Goal: Information Seeking & Learning: Learn about a topic

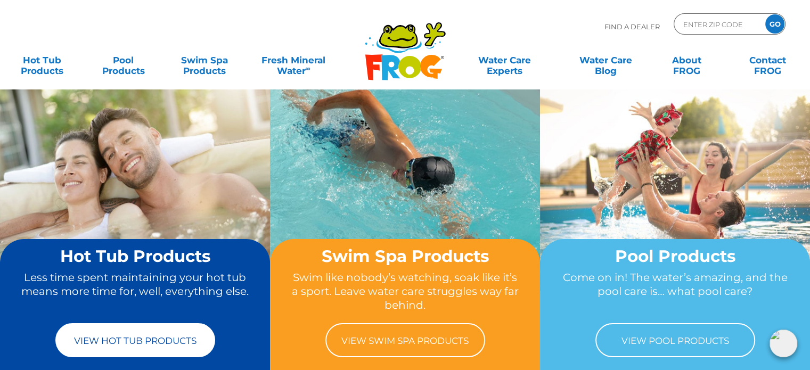
click at [166, 342] on link "View Hot Tub Products" at bounding box center [135, 340] width 160 height 34
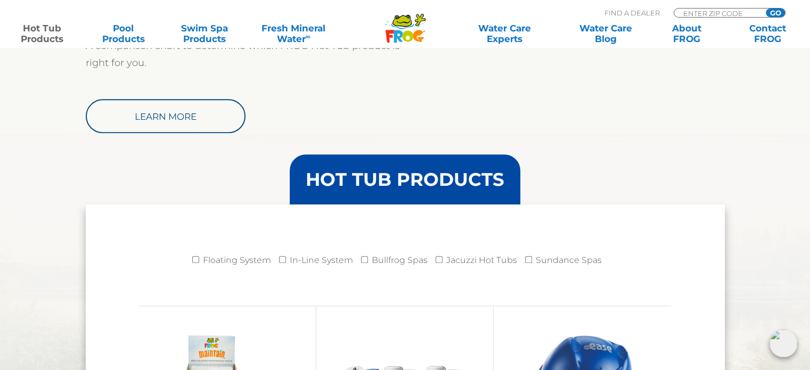
scroll to position [1012, 0]
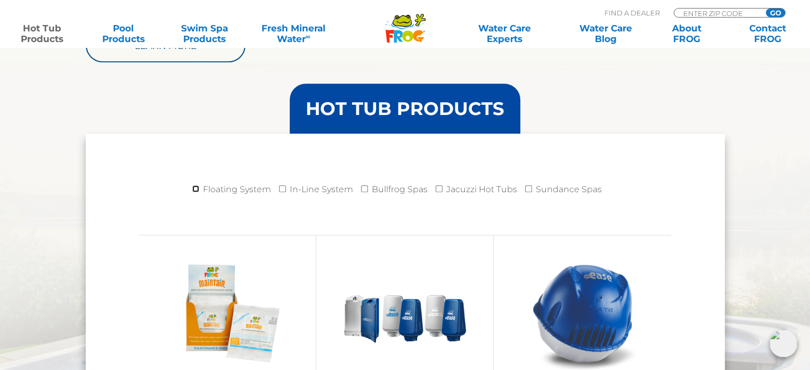
click at [195, 189] on input "Floating System" at bounding box center [195, 188] width 7 height 7
checkbox input "true"
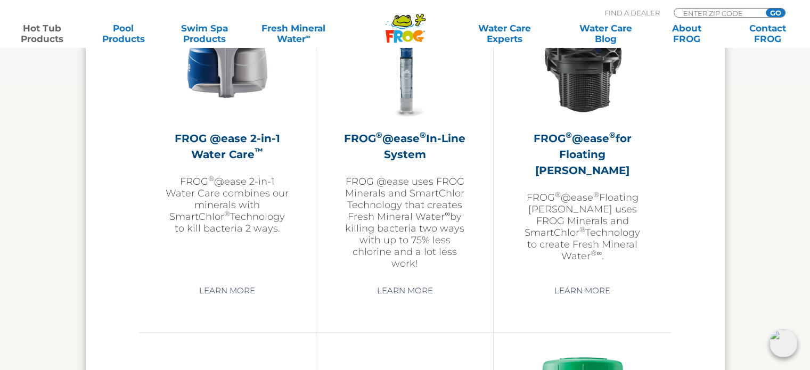
scroll to position [1704, 0]
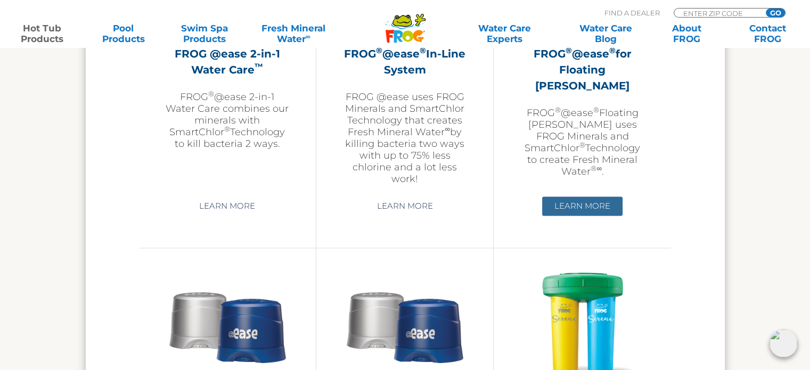
click at [594, 211] on link "Learn More" at bounding box center [582, 206] width 80 height 19
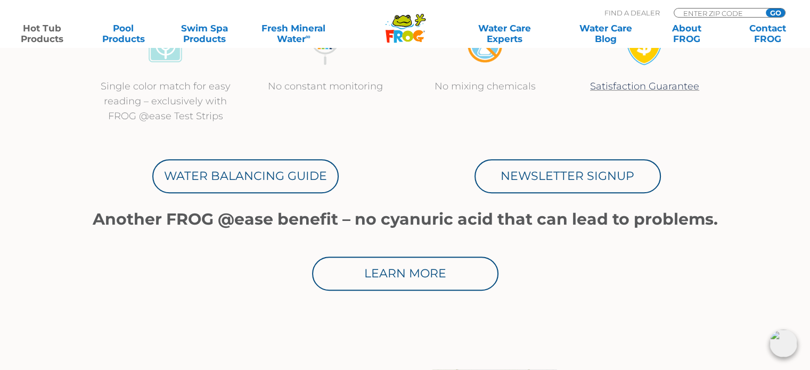
scroll to position [692, 0]
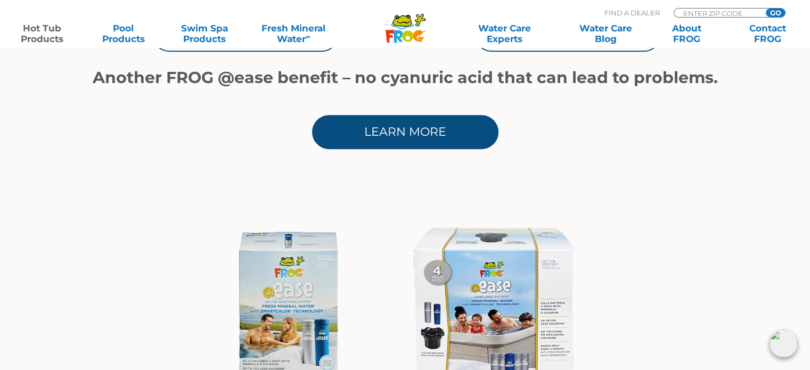
click at [425, 137] on link "Learn More" at bounding box center [405, 132] width 186 height 34
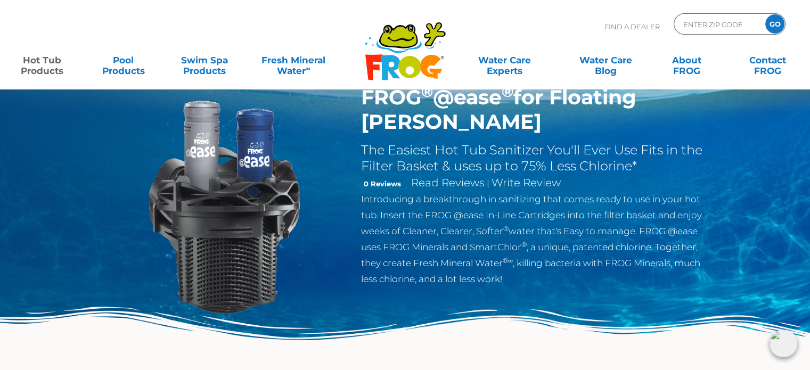
scroll to position [0, 0]
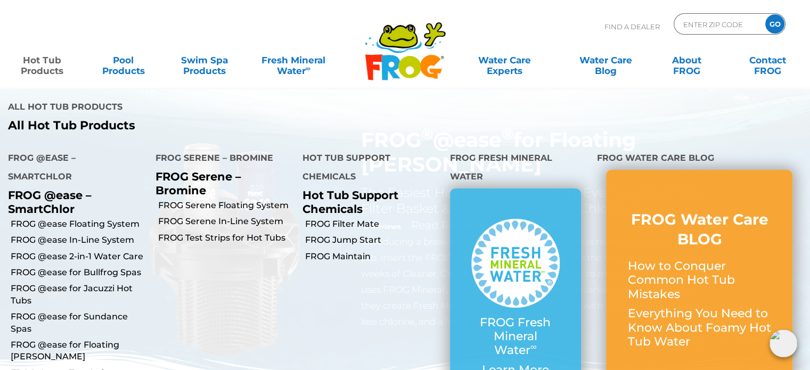
click at [42, 66] on link "Hot Tub Products" at bounding box center [42, 60] width 63 height 21
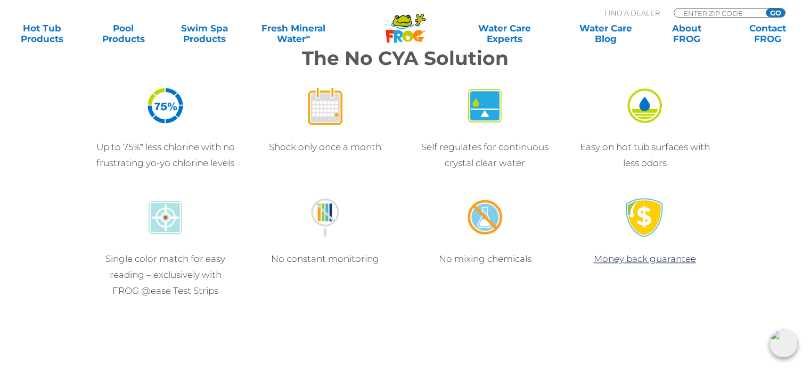
scroll to position [799, 0]
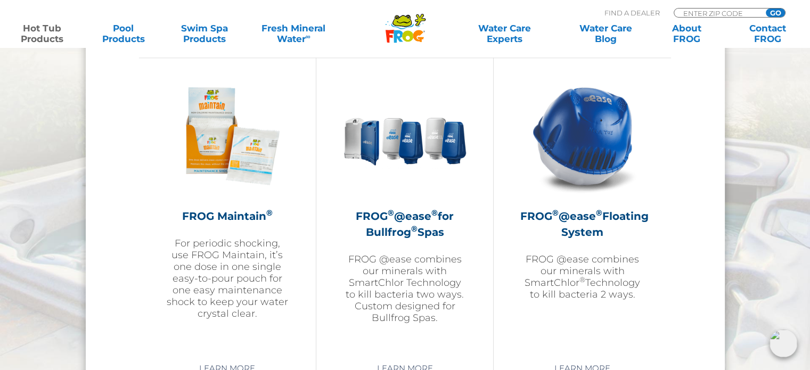
scroll to position [1278, 0]
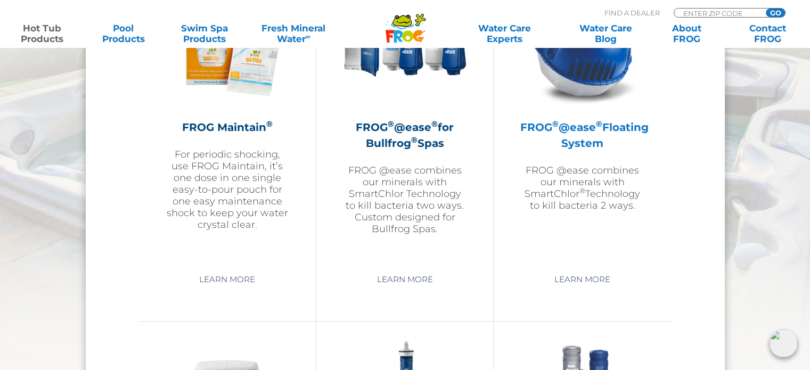
click at [598, 133] on h2 "FROG ® @ease ® Floating System" at bounding box center [582, 135] width 124 height 32
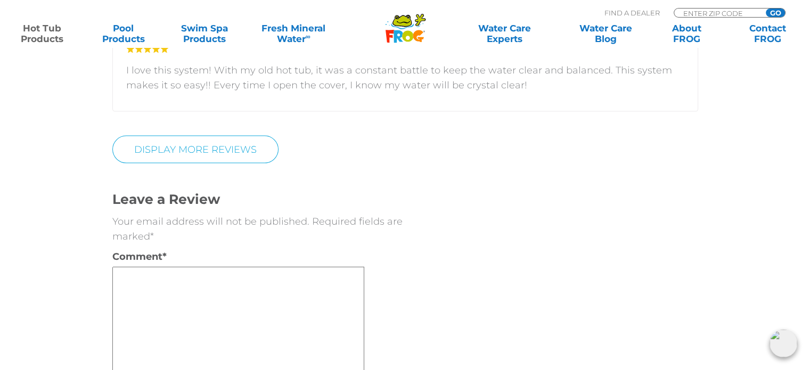
scroll to position [2450, 0]
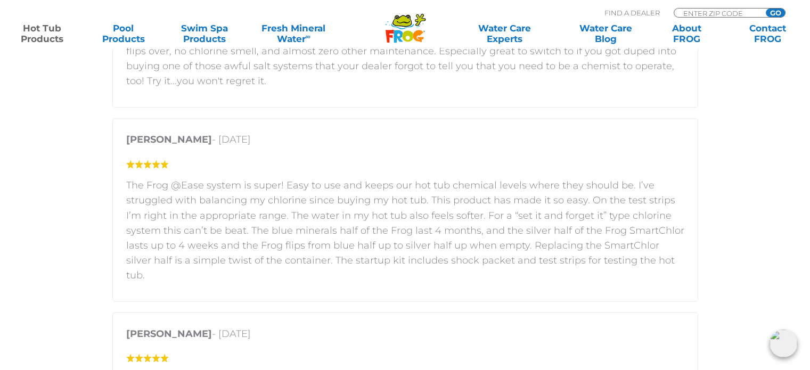
click at [625, 243] on p "The Frog @Ease system is super! Easy to use and keeps our hot tub chemical leve…" at bounding box center [405, 230] width 558 height 104
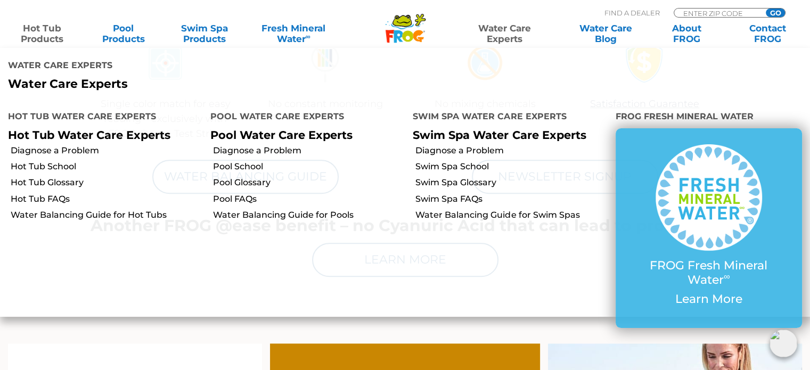
scroll to position [799, 0]
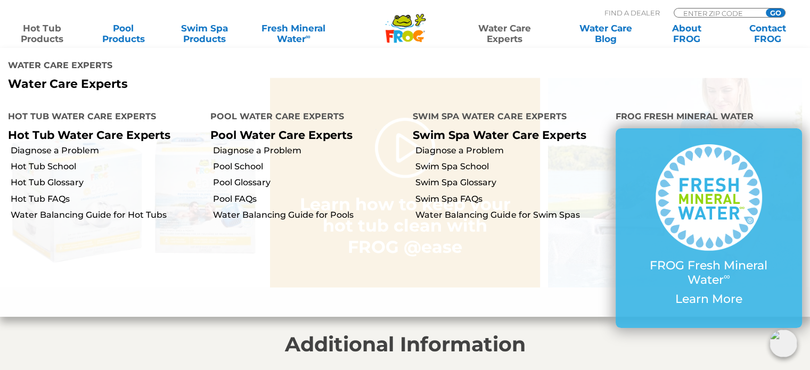
click at [808, 93] on li "Water Care Experts Water Care Experts" at bounding box center [405, 73] width 810 height 51
click at [113, 34] on link "Pool Products" at bounding box center [123, 33] width 63 height 21
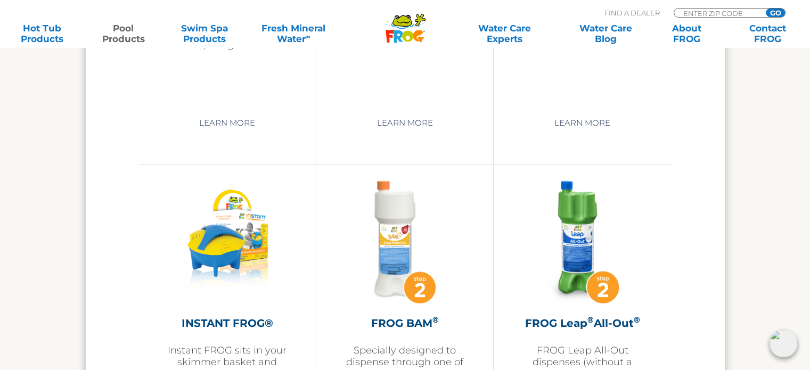
scroll to position [2610, 0]
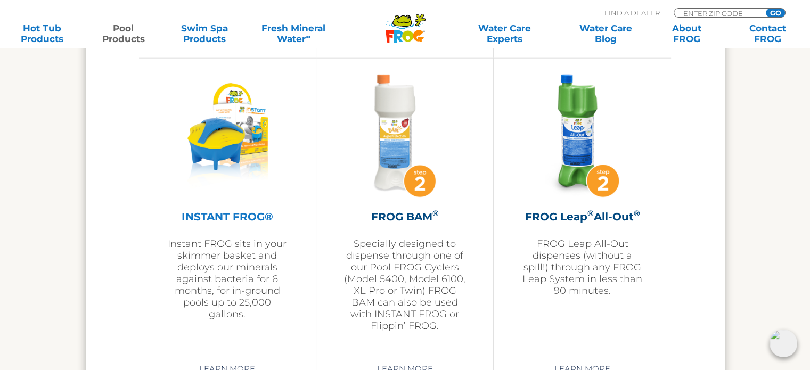
click at [231, 217] on h2 "INSTANT FROG®" at bounding box center [228, 217] width 124 height 16
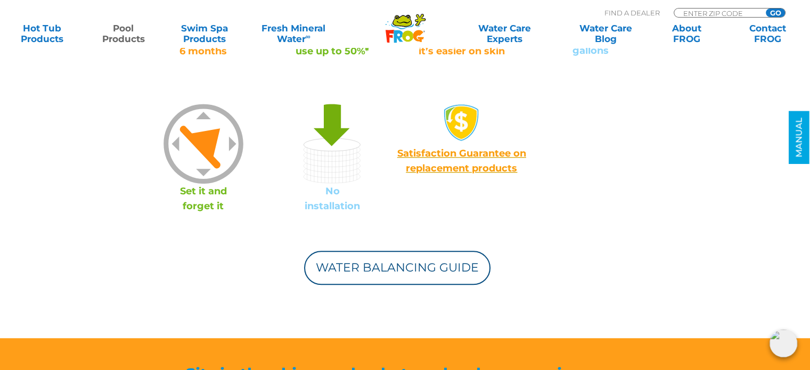
scroll to position [905, 0]
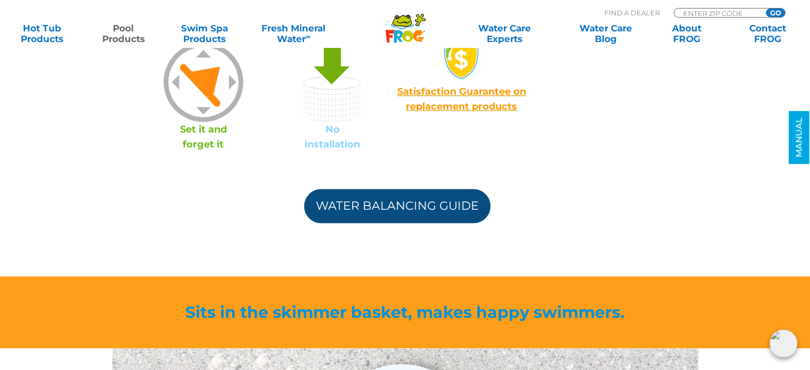
click at [412, 206] on link "Water Balancing Guide" at bounding box center [397, 206] width 186 height 34
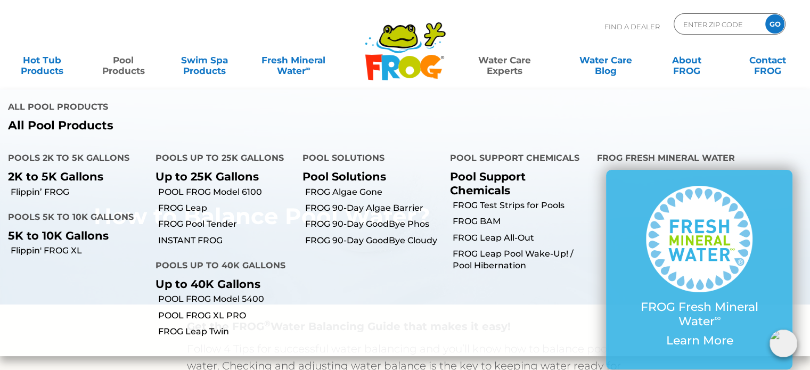
click at [117, 64] on link "Pool Products" at bounding box center [123, 60] width 63 height 21
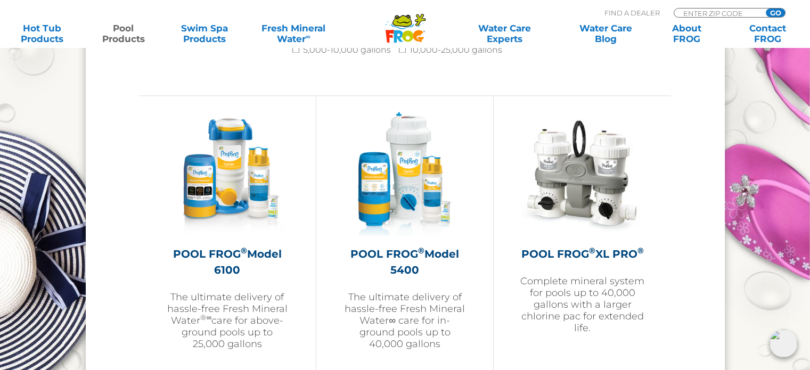
scroll to position [1545, 0]
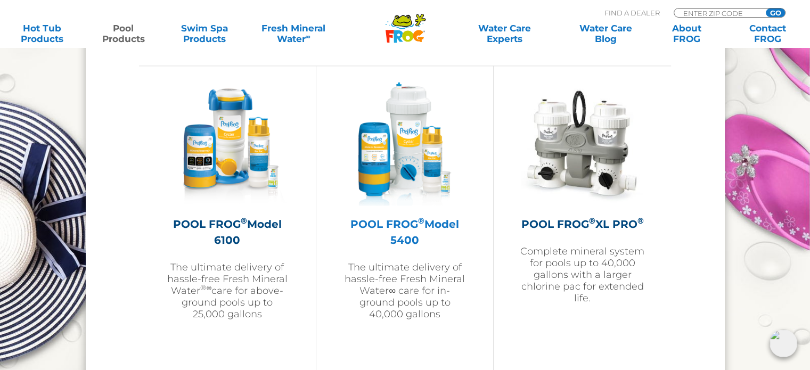
click at [411, 271] on p "The ultimate delivery of hassle-free Fresh Mineral Water∞ care for in-ground po…" at bounding box center [405, 291] width 124 height 59
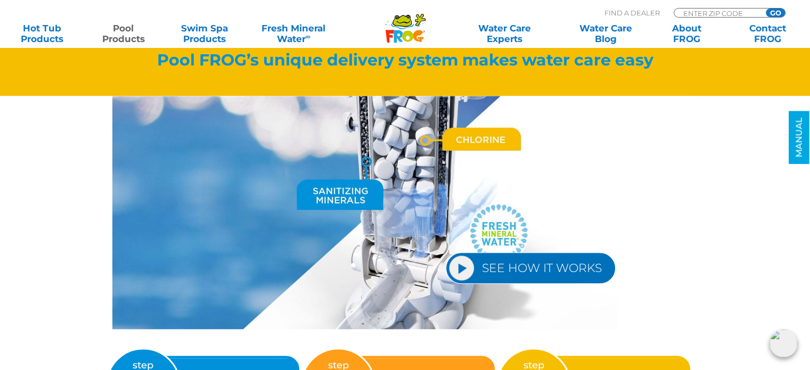
scroll to position [1278, 0]
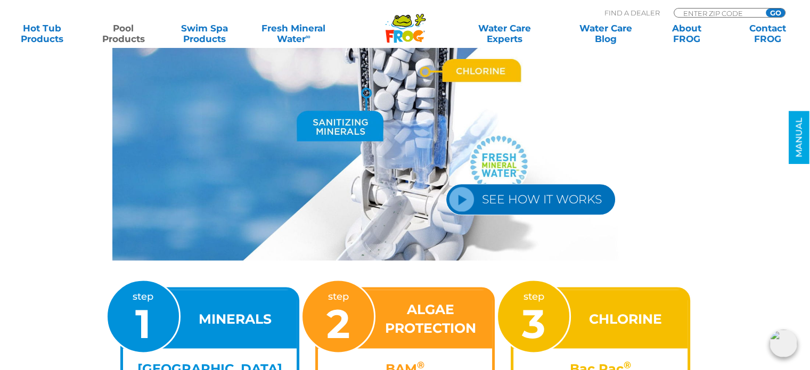
click at [581, 196] on link "SEE HOW IT WORKS" at bounding box center [531, 199] width 170 height 31
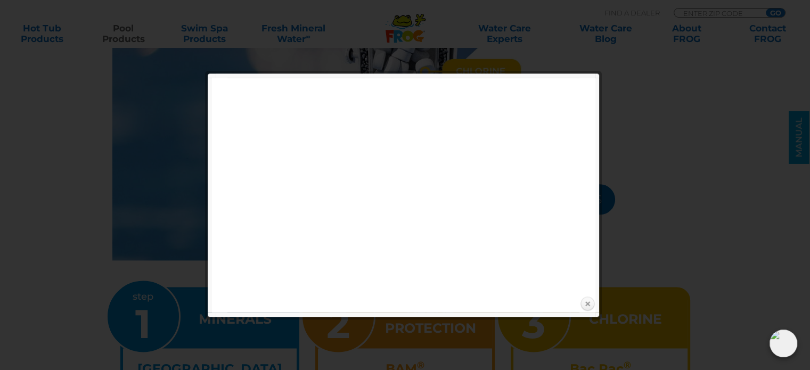
click at [586, 301] on link "Close" at bounding box center [587, 304] width 16 height 16
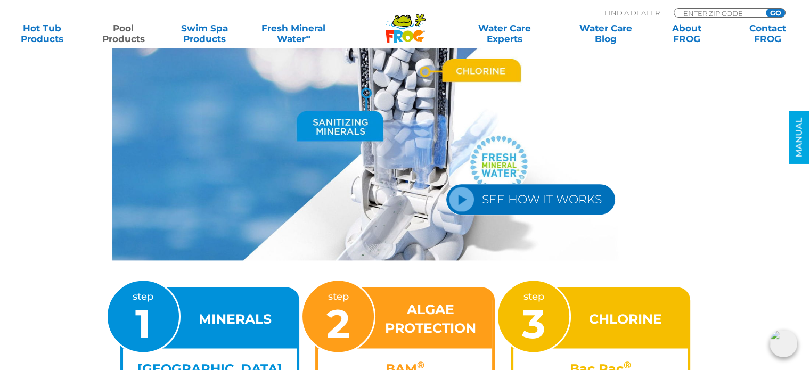
click at [477, 198] on link "SEE HOW IT WORKS" at bounding box center [531, 199] width 170 height 31
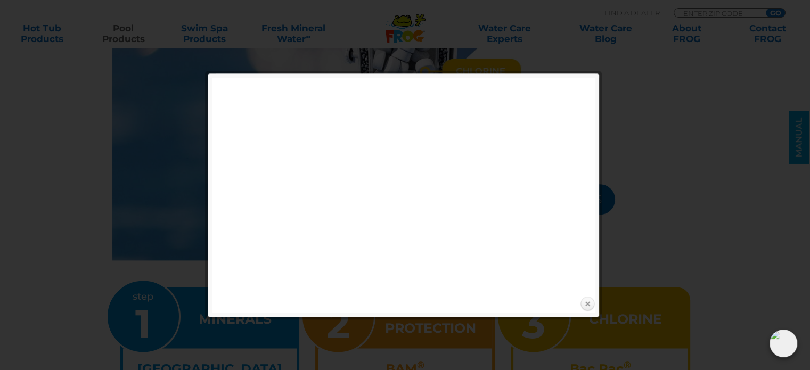
click at [590, 304] on link "Close" at bounding box center [587, 304] width 16 height 16
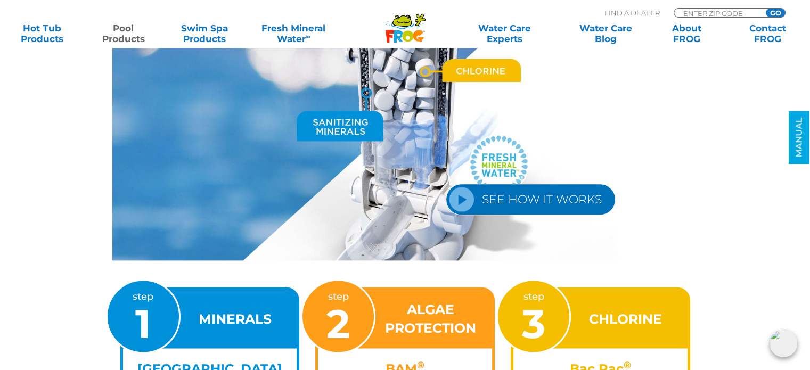
click at [467, 195] on link "SEE HOW IT WORKS" at bounding box center [531, 199] width 170 height 31
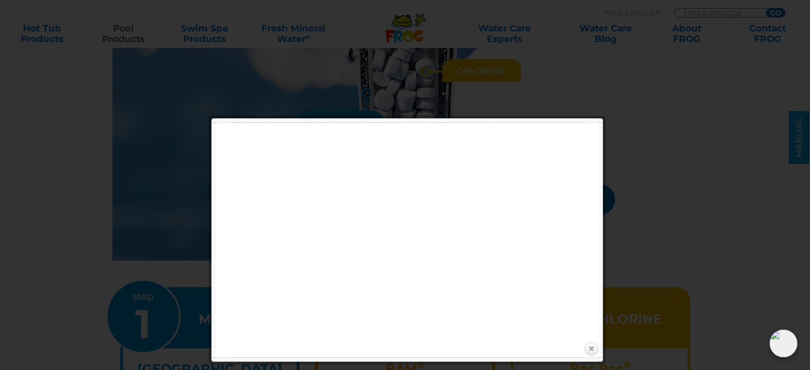
click at [592, 345] on link "Close" at bounding box center [591, 349] width 16 height 16
